Goal: Find specific page/section

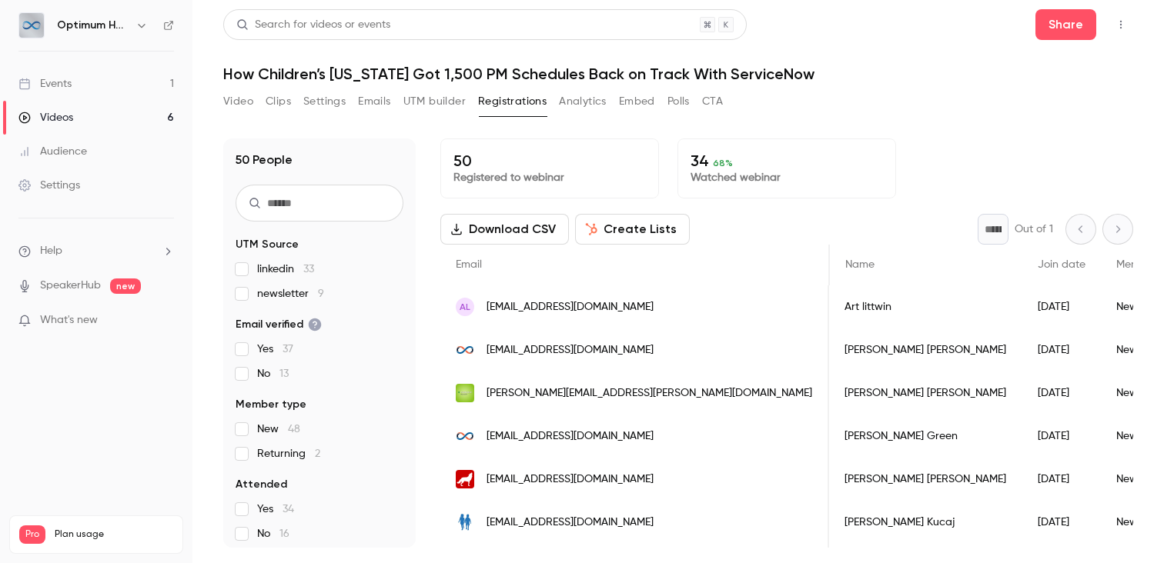
scroll to position [0, 928]
click at [89, 90] on link "Events 1" at bounding box center [96, 84] width 192 height 34
